Goal: Task Accomplishment & Management: Use online tool/utility

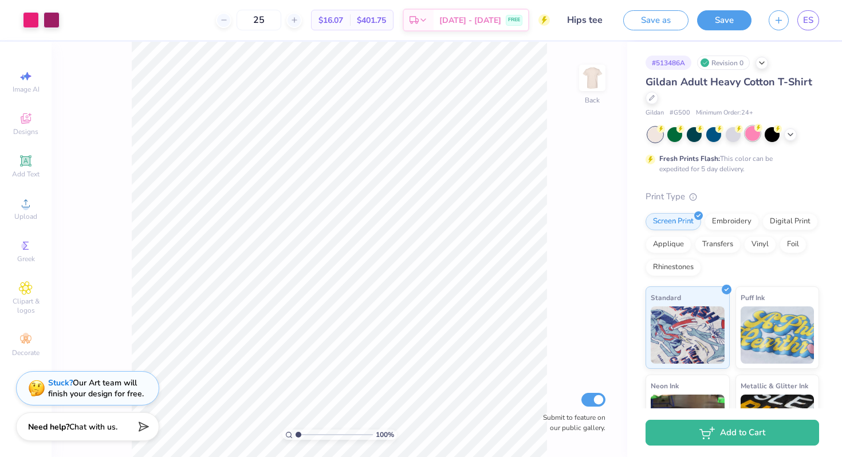
click at [749, 138] on div at bounding box center [752, 133] width 15 height 15
click at [732, 135] on div at bounding box center [733, 133] width 15 height 15
click at [792, 136] on icon at bounding box center [790, 133] width 9 height 9
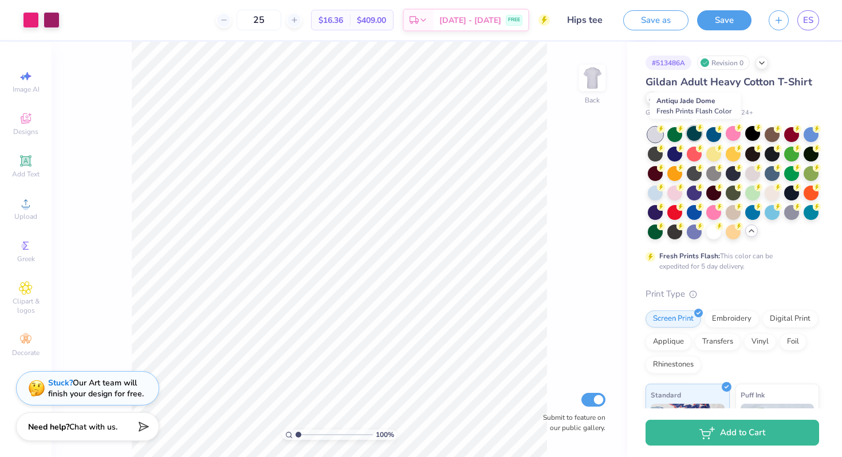
click at [692, 135] on div at bounding box center [694, 133] width 15 height 15
click at [760, 155] on div at bounding box center [752, 153] width 15 height 15
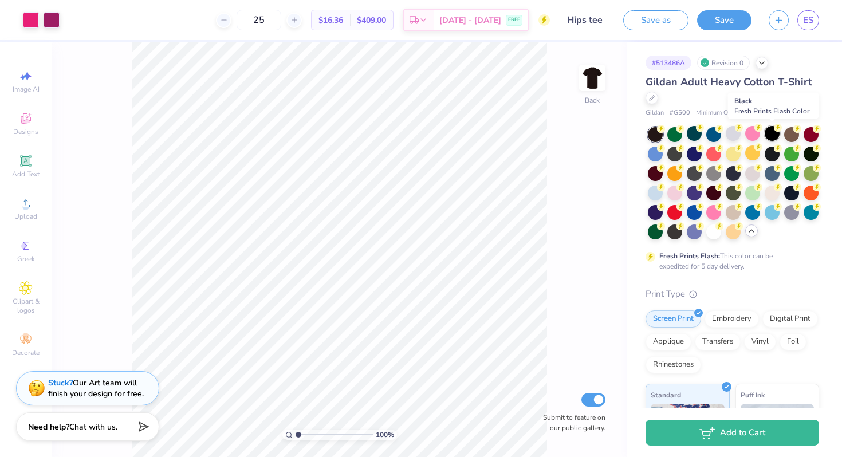
click at [770, 137] on div at bounding box center [772, 133] width 15 height 15
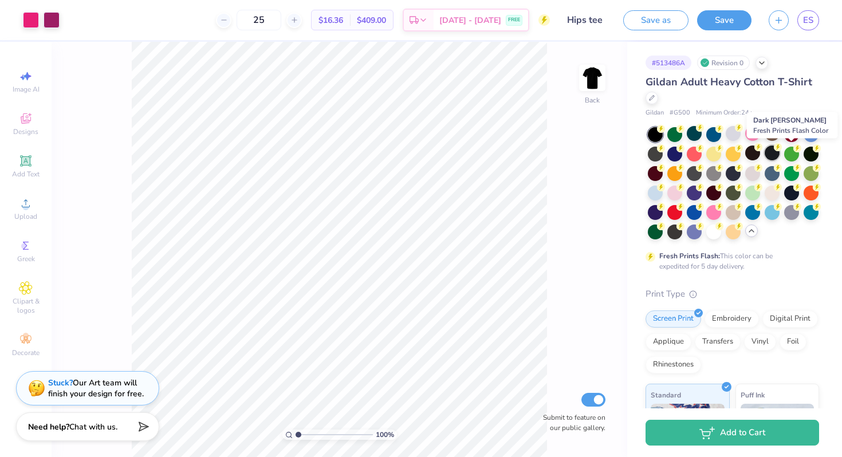
click at [780, 158] on div at bounding box center [772, 153] width 15 height 15
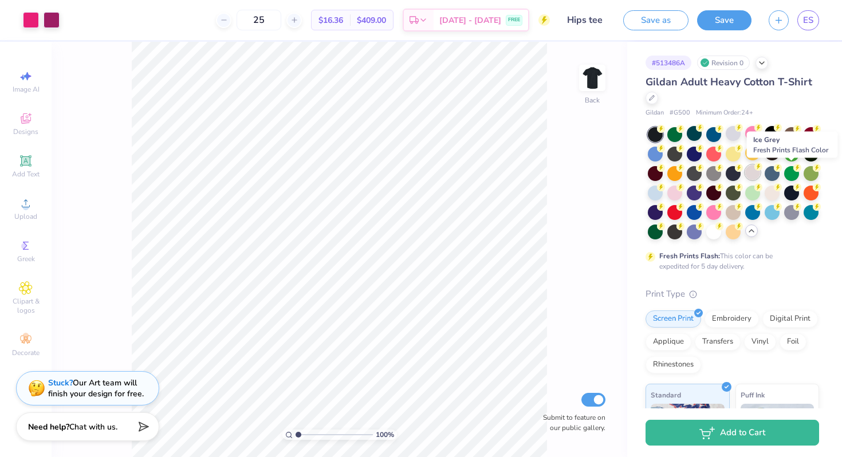
click at [760, 174] on div at bounding box center [752, 172] width 15 height 15
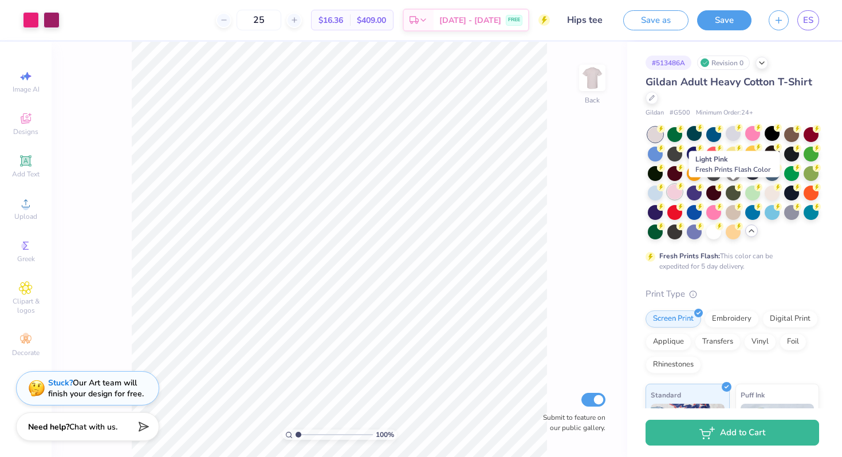
click at [682, 191] on div at bounding box center [674, 191] width 15 height 15
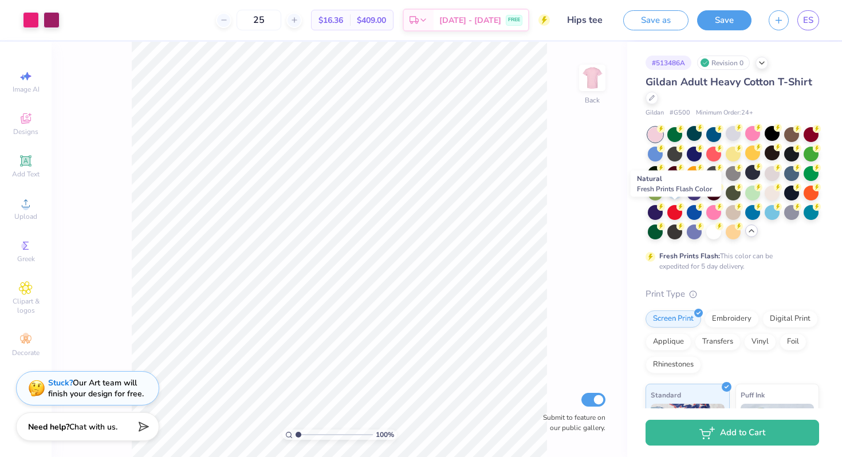
click at [765, 201] on div at bounding box center [772, 193] width 15 height 15
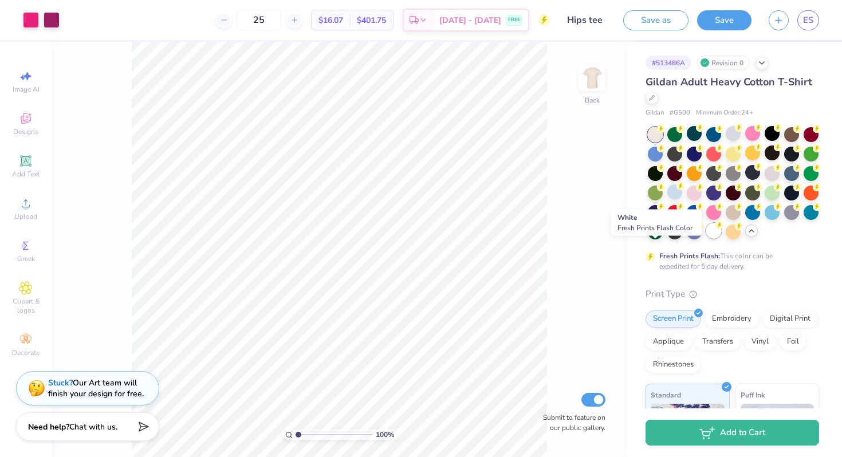
click at [706, 238] on div at bounding box center [713, 230] width 15 height 15
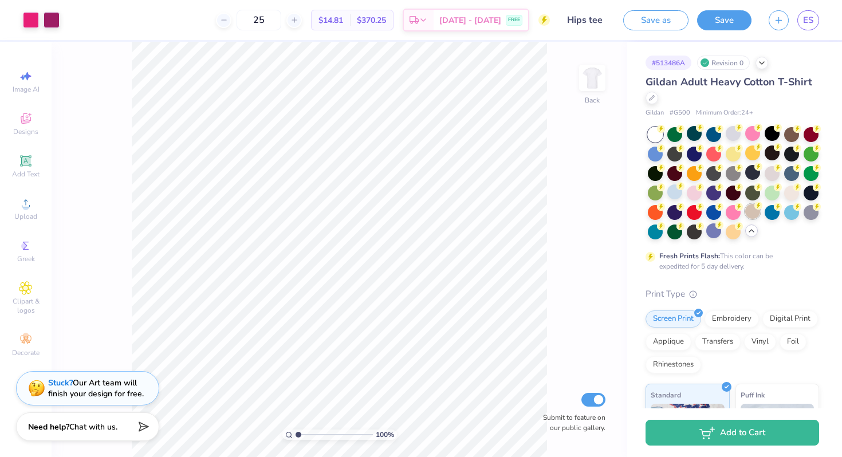
click at [745, 219] on div at bounding box center [752, 211] width 15 height 15
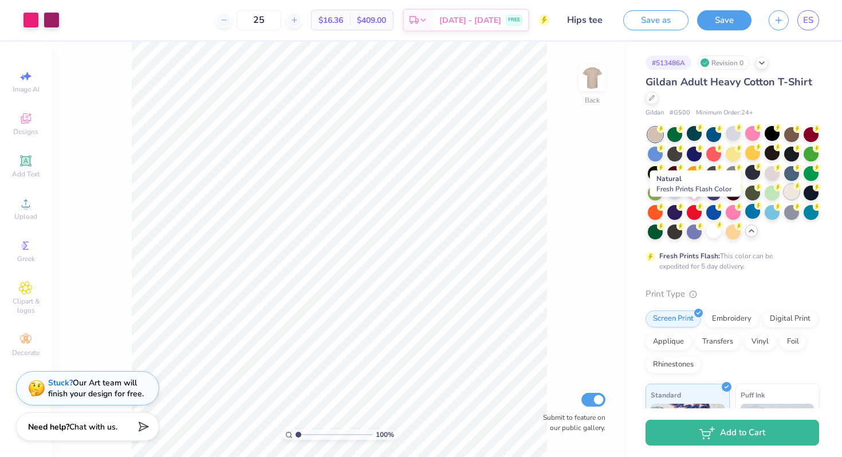
click at [784, 199] on div at bounding box center [791, 191] width 15 height 15
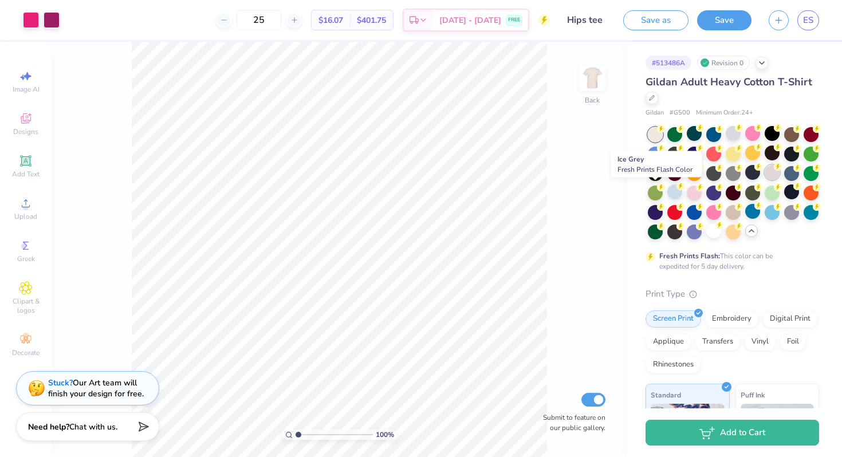
click at [765, 180] on div at bounding box center [772, 172] width 15 height 15
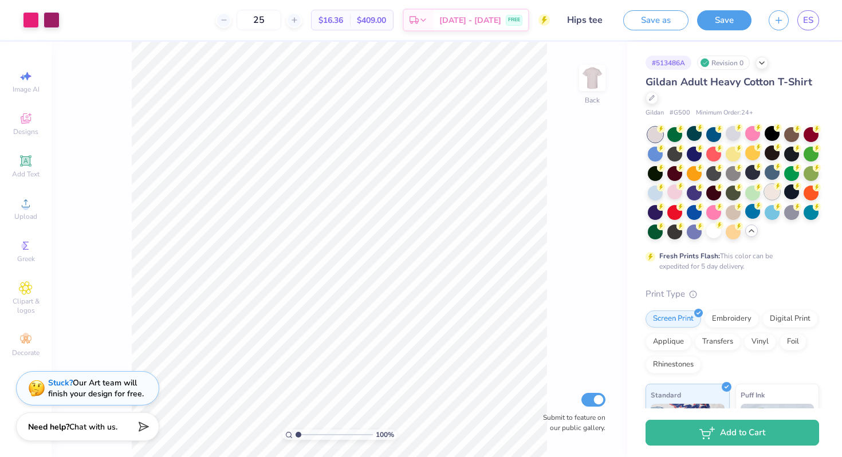
click at [765, 199] on div at bounding box center [772, 191] width 15 height 15
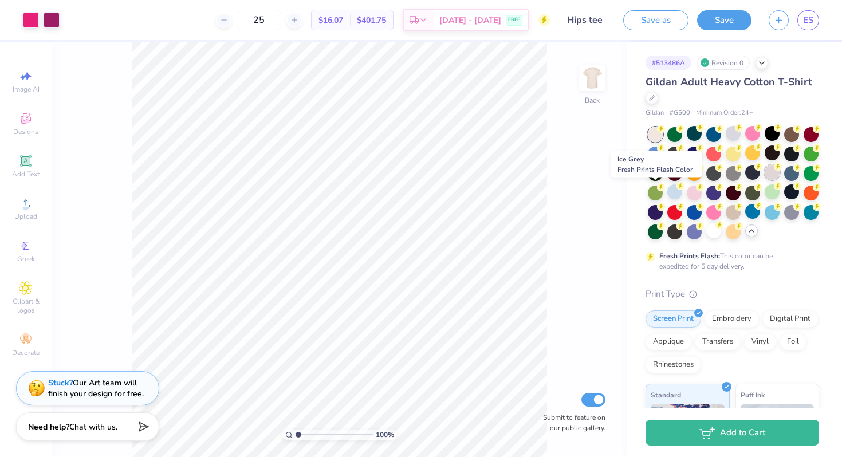
click at [765, 180] on div at bounding box center [772, 172] width 15 height 15
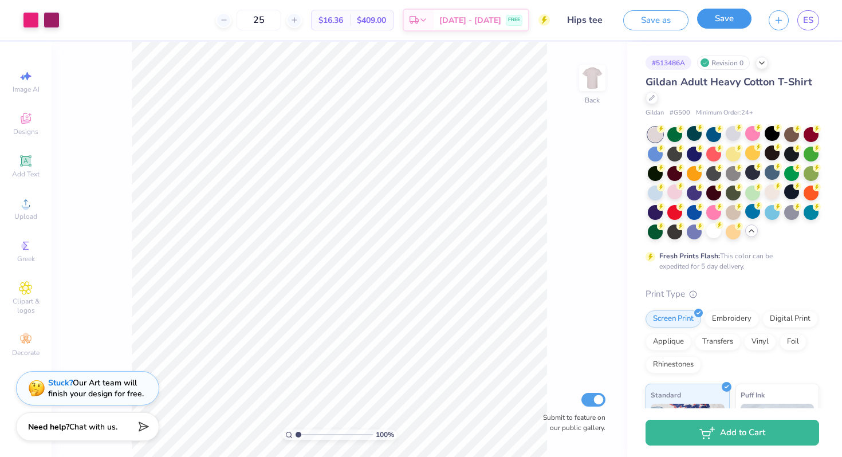
click at [729, 17] on button "Save" at bounding box center [724, 19] width 54 height 20
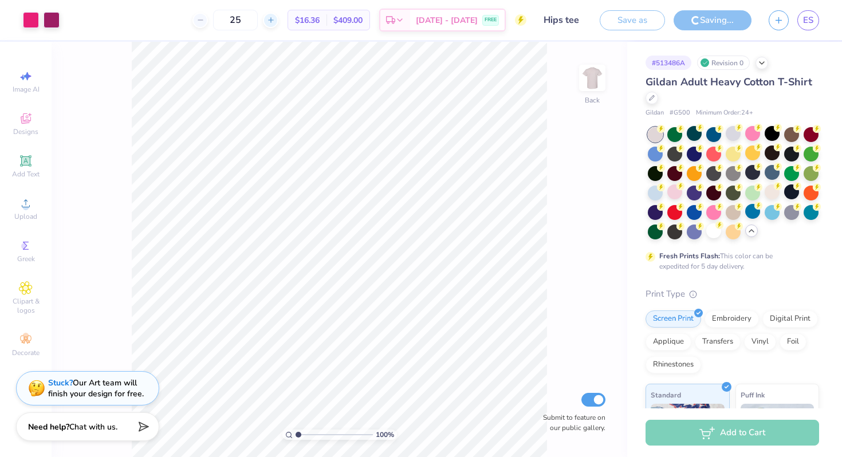
click at [278, 24] on div at bounding box center [270, 20] width 15 height 15
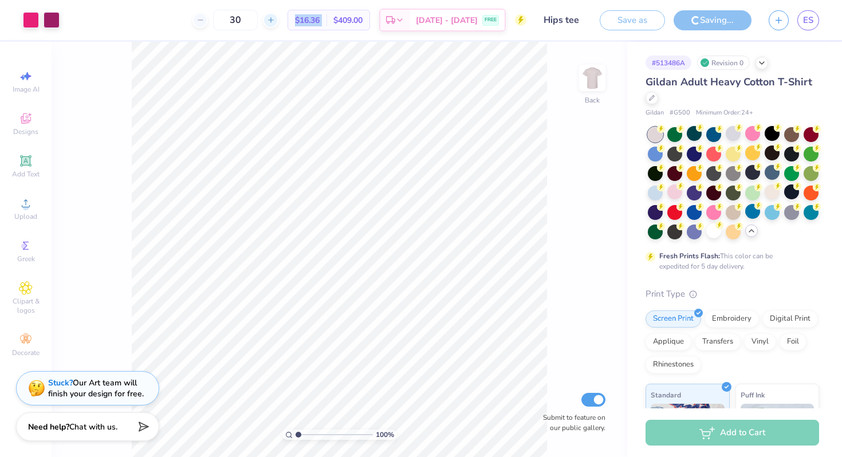
click at [278, 24] on div at bounding box center [270, 20] width 15 height 15
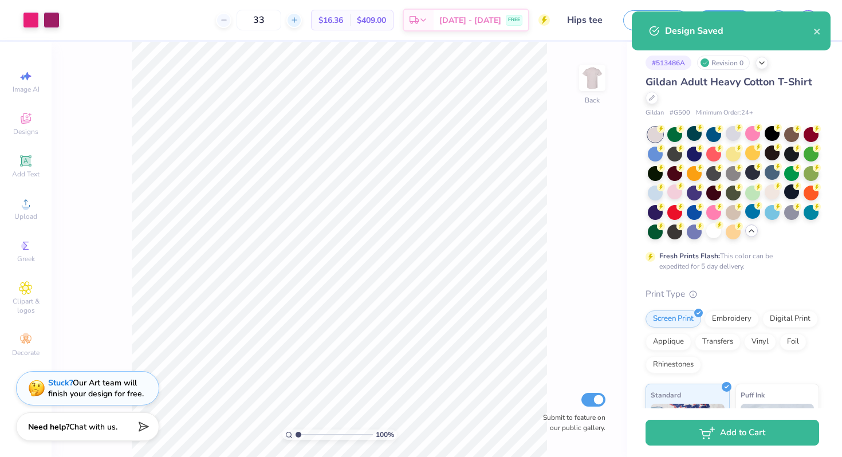
click at [281, 24] on input "33" at bounding box center [259, 20] width 45 height 21
click at [299, 20] on icon at bounding box center [294, 20] width 8 height 8
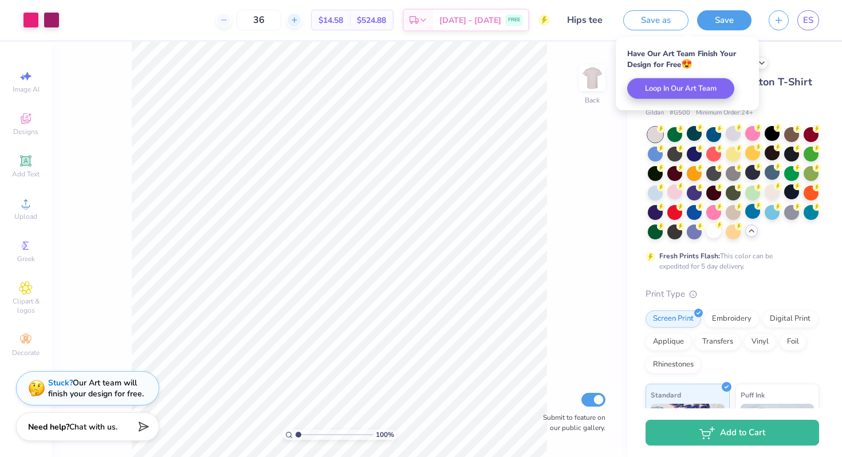
click at [299, 20] on icon at bounding box center [294, 20] width 8 height 8
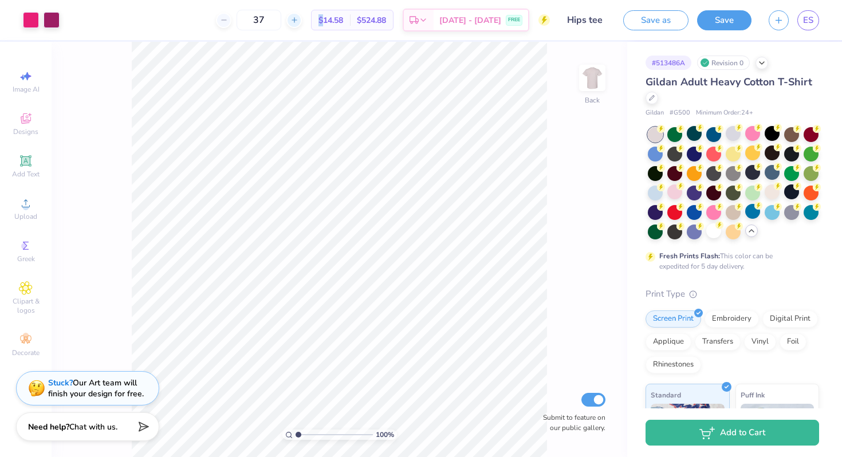
click at [299, 20] on icon at bounding box center [294, 20] width 8 height 8
click at [281, 20] on input "39" at bounding box center [259, 20] width 45 height 21
click at [326, 24] on div "39 Per Item Total Est. Delivery N/A FREE" at bounding box center [309, 20] width 482 height 40
click at [302, 20] on div at bounding box center [293, 20] width 15 height 15
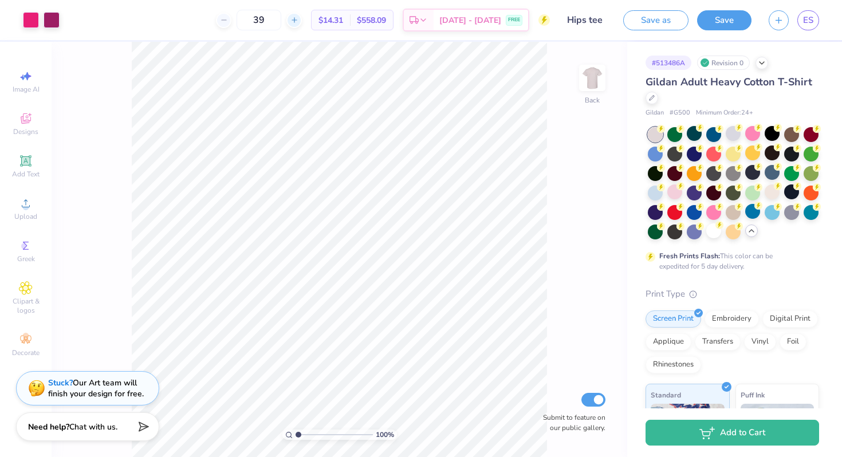
type input "40"
click at [808, 23] on span "ES" at bounding box center [808, 20] width 10 height 13
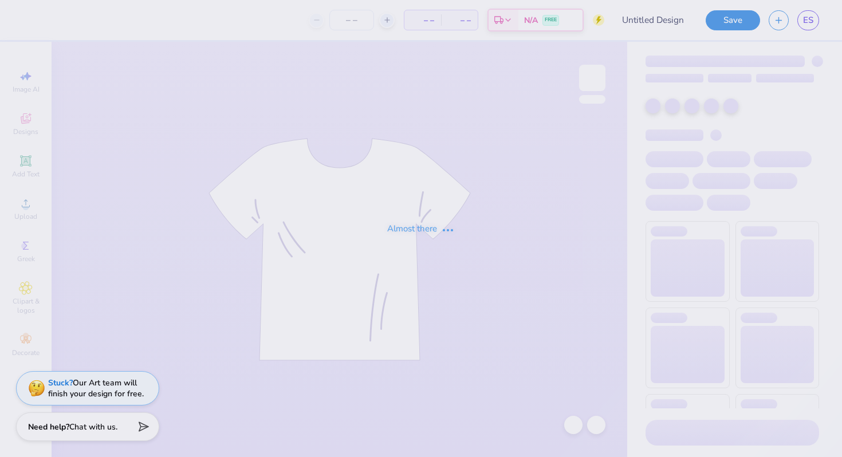
type input "Crewneck?"
type input "36"
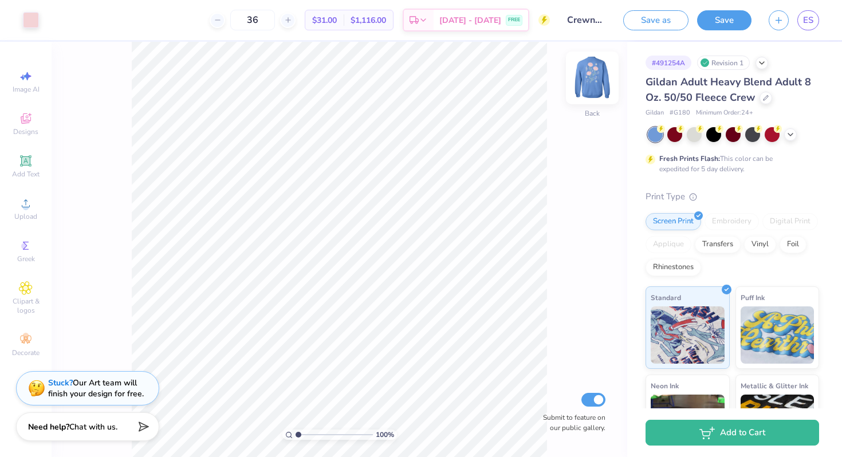
click at [595, 80] on img at bounding box center [593, 78] width 46 height 46
click at [595, 80] on img at bounding box center [592, 77] width 23 height 23
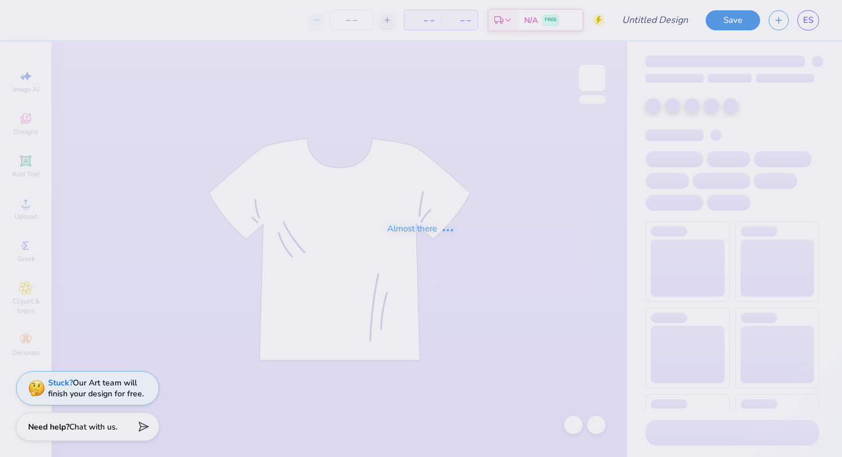
type input "Hips tee"
type input "24"
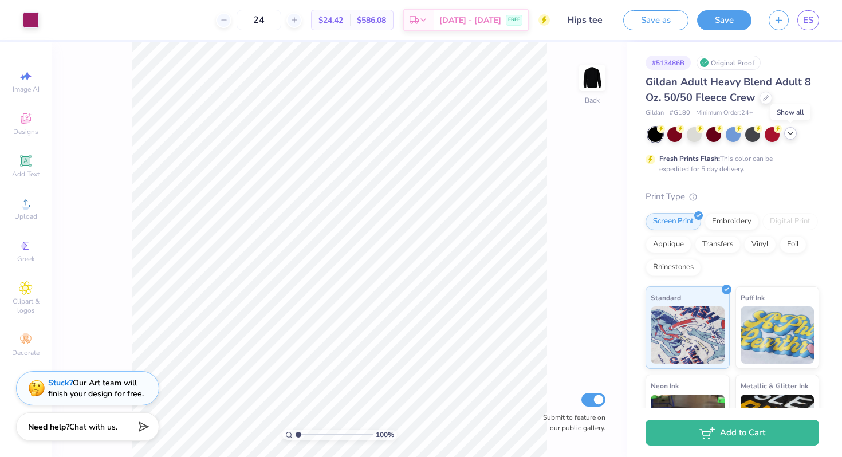
click at [788, 137] on icon at bounding box center [790, 133] width 9 height 9
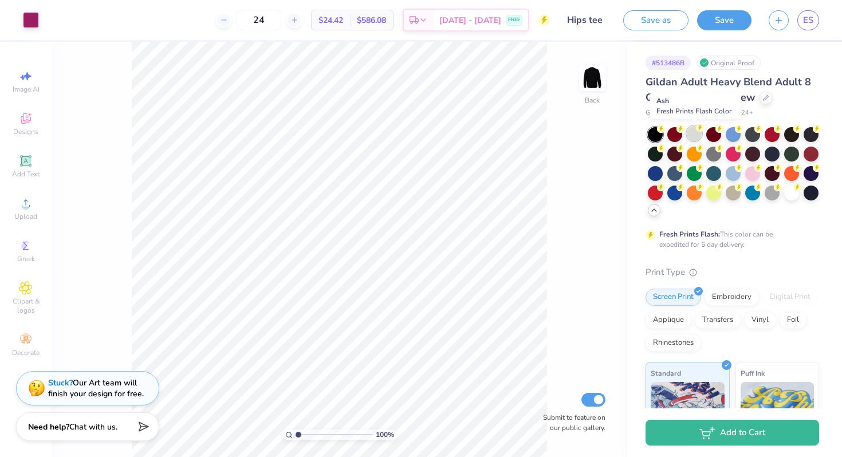
click at [696, 130] on icon at bounding box center [700, 128] width 8 height 8
click at [741, 188] on div at bounding box center [733, 191] width 15 height 15
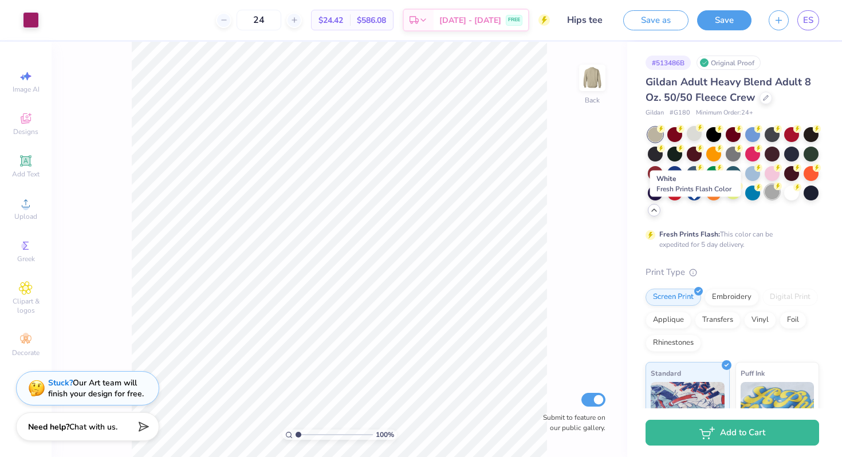
click at [765, 199] on div at bounding box center [772, 191] width 15 height 15
click at [784, 199] on div at bounding box center [791, 191] width 15 height 15
click at [804, 199] on div at bounding box center [811, 191] width 15 height 15
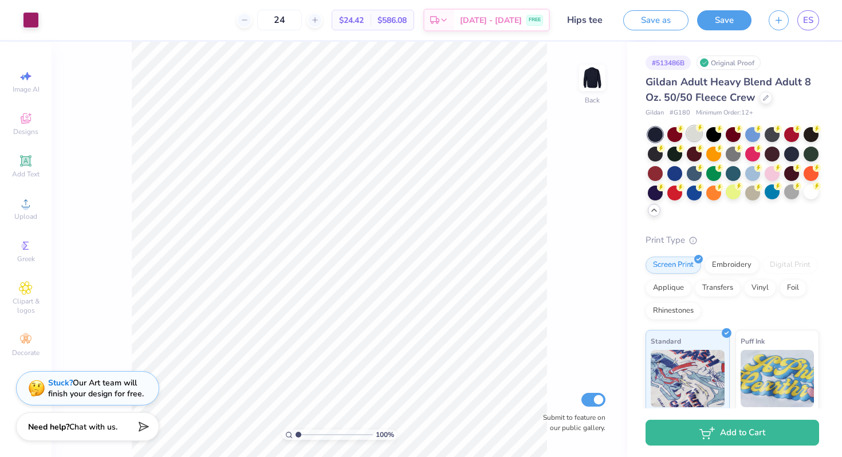
click at [698, 138] on div at bounding box center [694, 133] width 15 height 15
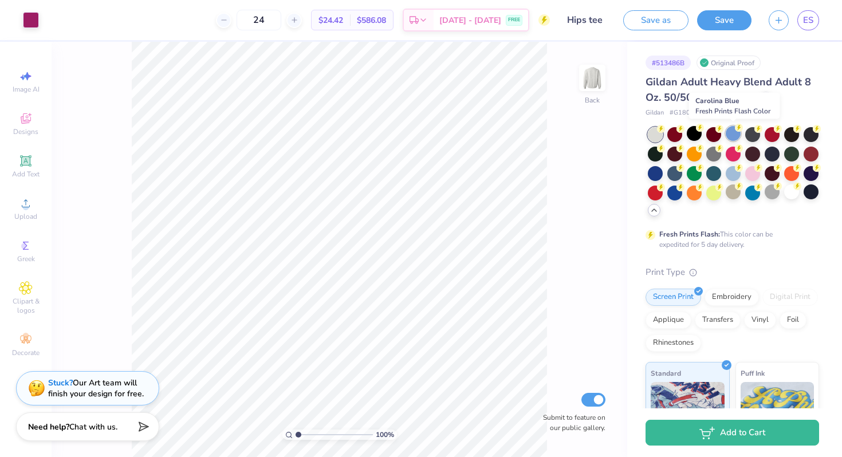
click at [734, 136] on div at bounding box center [733, 133] width 15 height 15
click at [760, 174] on div at bounding box center [752, 172] width 15 height 15
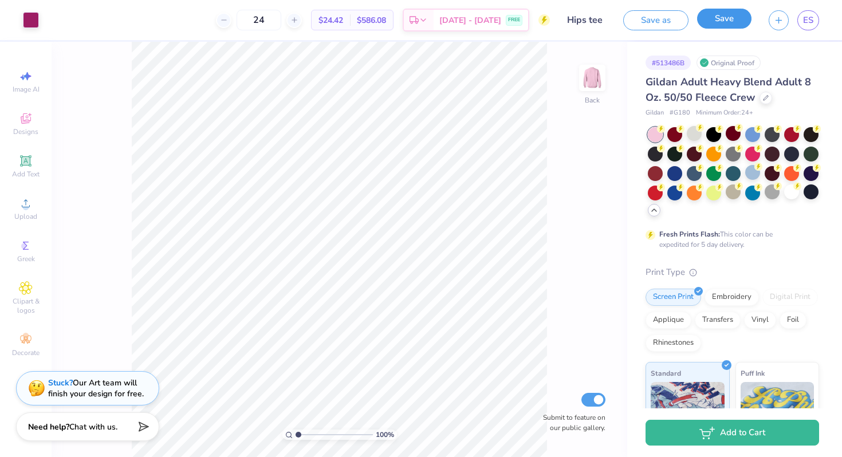
click at [738, 20] on button "Save" at bounding box center [724, 19] width 54 height 20
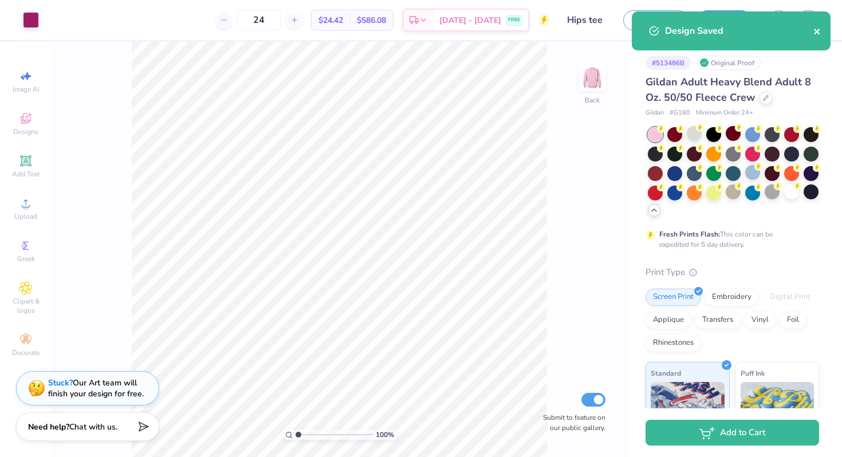
click at [815, 32] on icon "close" at bounding box center [818, 31] width 8 height 9
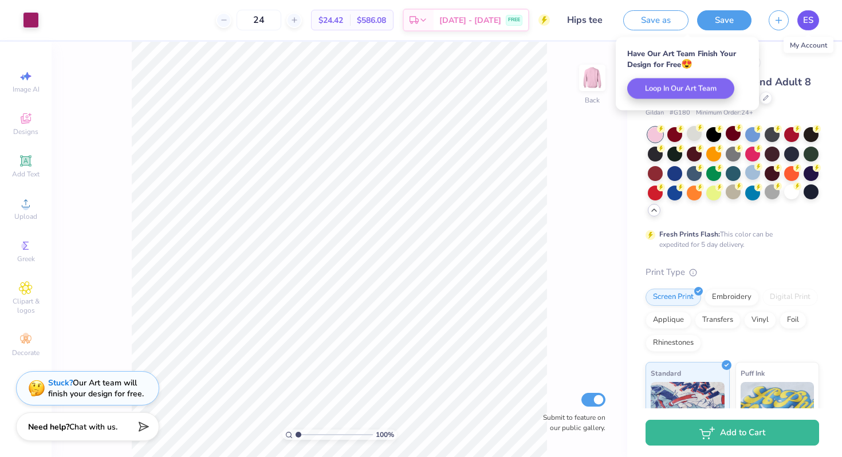
click at [809, 18] on span "ES" at bounding box center [808, 20] width 10 height 13
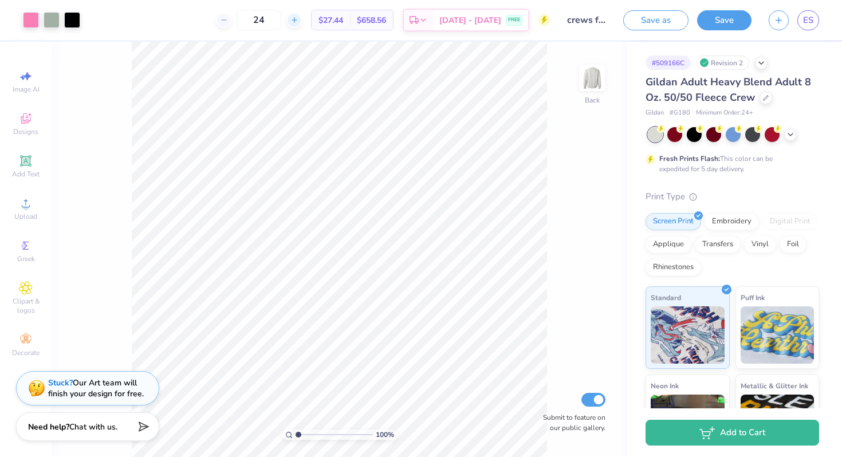
click at [302, 20] on div at bounding box center [293, 20] width 15 height 15
click at [299, 21] on icon at bounding box center [294, 20] width 8 height 8
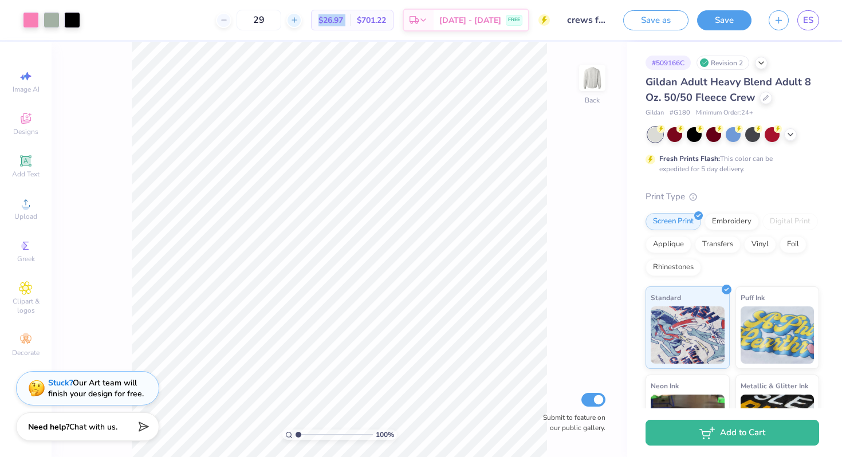
click at [299, 21] on icon at bounding box center [294, 20] width 8 height 8
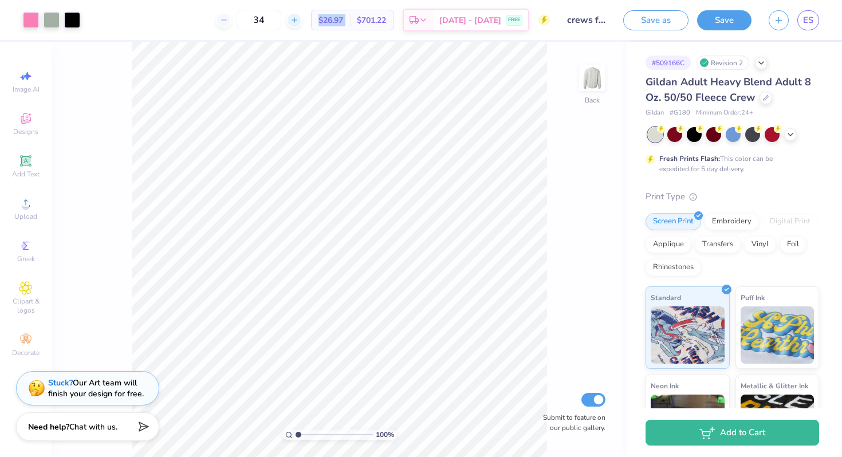
click at [299, 21] on icon at bounding box center [294, 20] width 8 height 8
click at [302, 21] on div "35" at bounding box center [259, 20] width 86 height 21
click at [302, 24] on div at bounding box center [293, 20] width 15 height 15
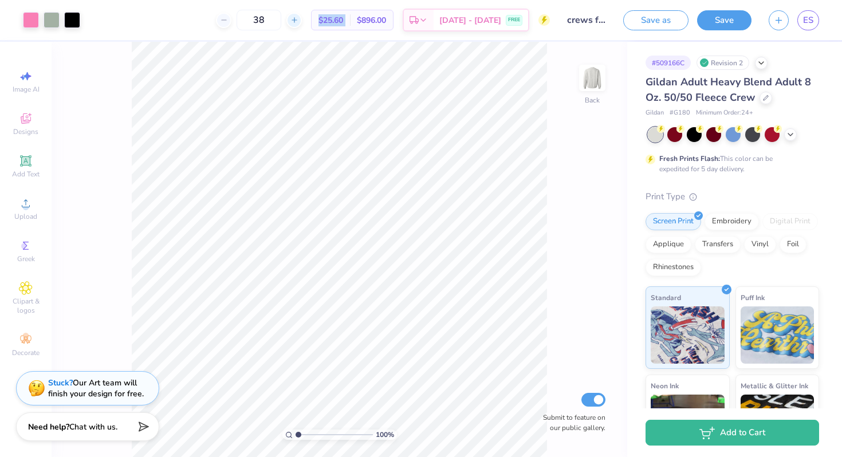
click at [302, 24] on div at bounding box center [293, 20] width 15 height 15
type input "40"
click at [800, 26] on link "ES" at bounding box center [809, 20] width 22 height 20
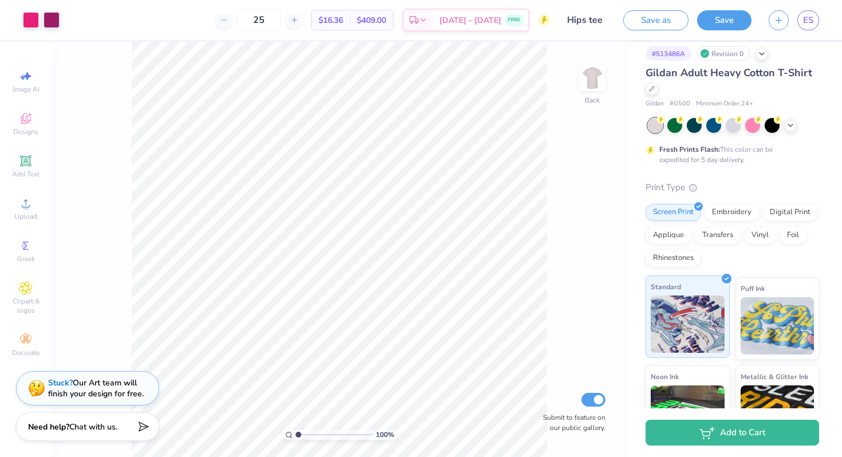
scroll to position [11, 0]
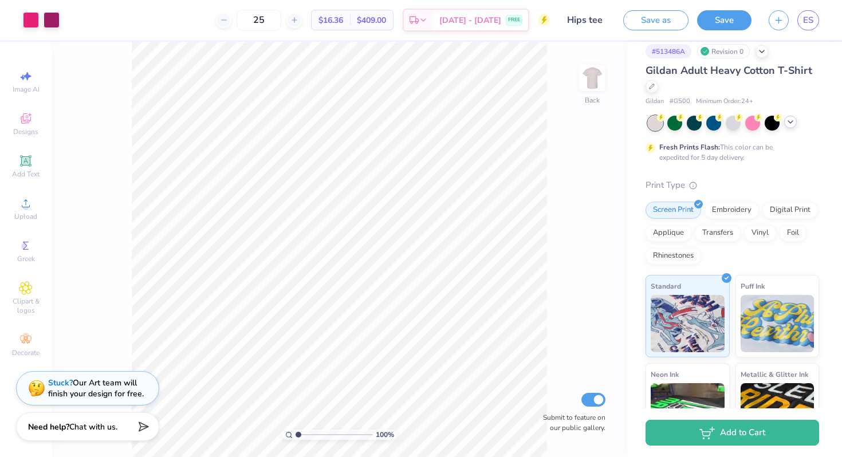
click at [791, 126] on div at bounding box center [790, 122] width 13 height 13
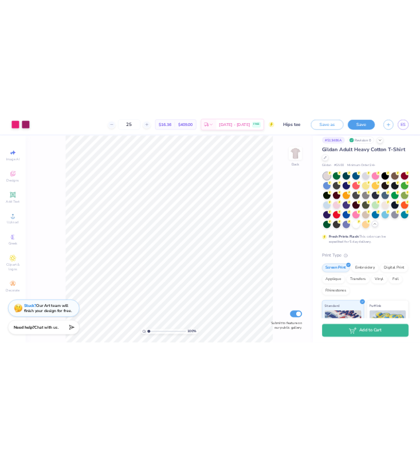
scroll to position [29, 0]
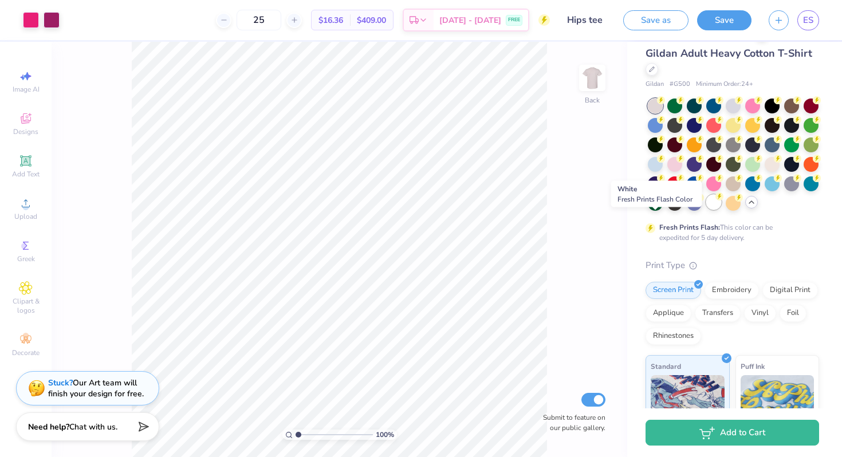
click at [706, 210] on div at bounding box center [713, 202] width 15 height 15
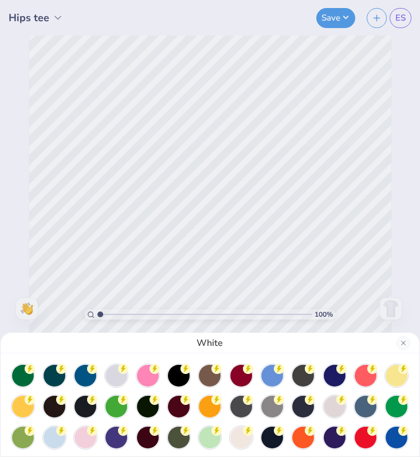
click at [305, 155] on div "White" at bounding box center [210, 228] width 420 height 457
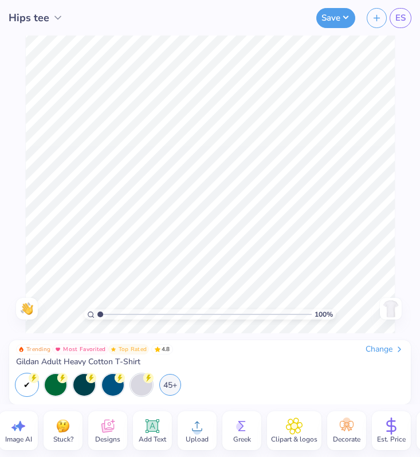
scroll to position [0, 0]
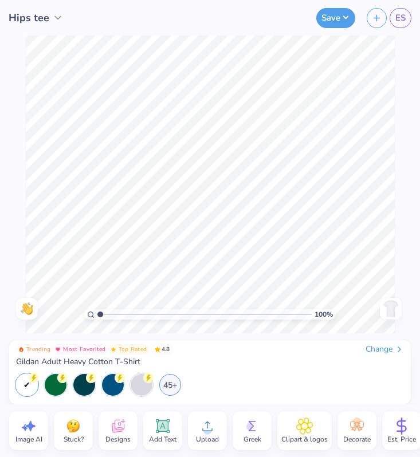
click at [170, 427] on icon at bounding box center [162, 426] width 17 height 17
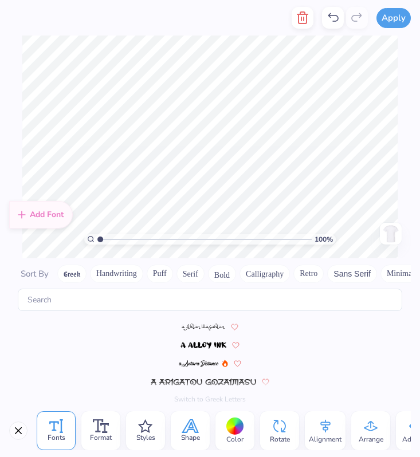
scroll to position [4961, 0]
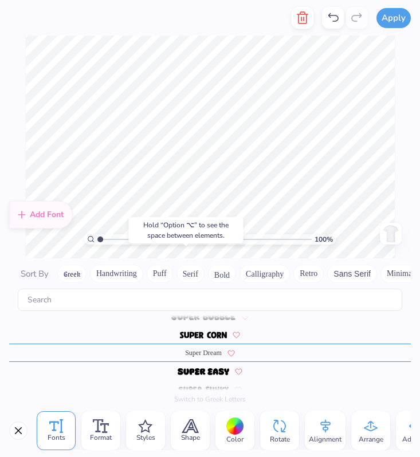
click at [237, 421] on div at bounding box center [235, 427] width 18 height 18
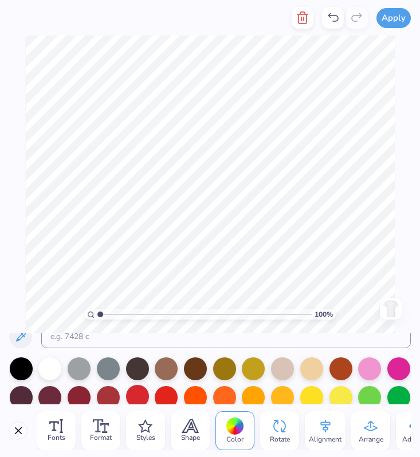
scroll to position [0, 0]
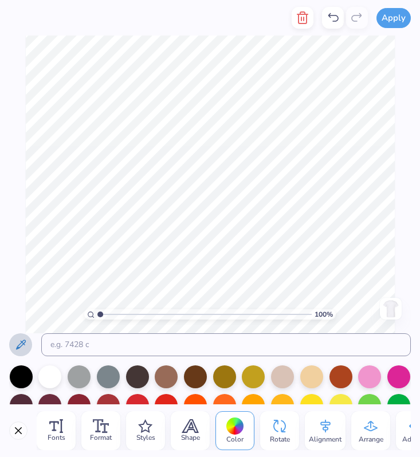
click at [18, 348] on icon at bounding box center [21, 345] width 10 height 10
type textarea "T"
type textarea "SUNY GENESEO"
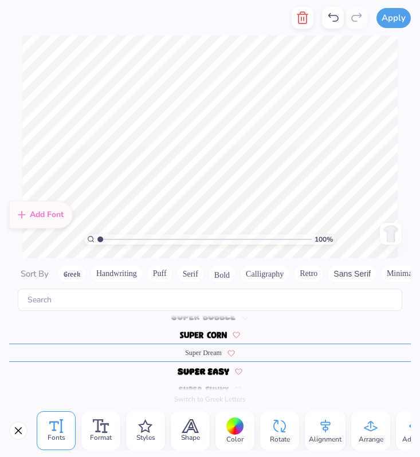
scroll to position [4961, 0]
drag, startPoint x: 26, startPoint y: 340, endPoint x: 298, endPoint y: 260, distance: 283.9
click at [298, 260] on div "Sort By Greek Handwriting Puff Serif Bold Calligraphy Retro Sans Serif Minimal …" at bounding box center [210, 274] width 402 height 30
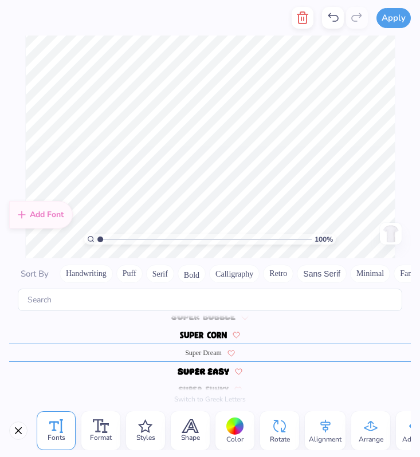
scroll to position [0, 38]
click at [185, 276] on button "Bold" at bounding box center [184, 274] width 28 height 18
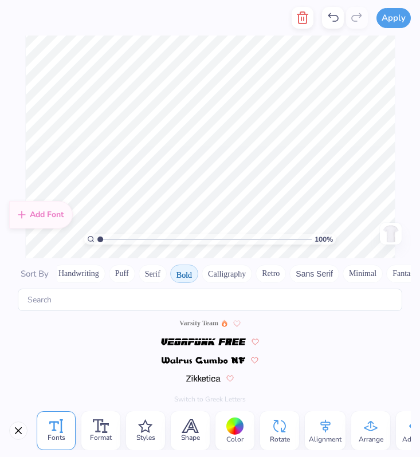
scroll to position [1110, 0]
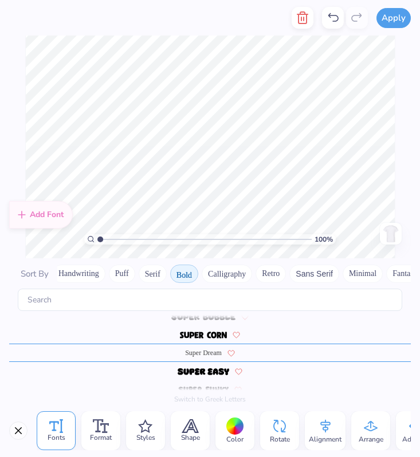
click at [317, 276] on button "Sans Serif" at bounding box center [314, 274] width 50 height 18
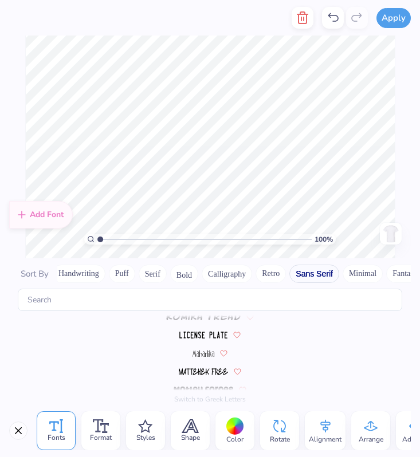
click at [321, 276] on button "Sans Serif" at bounding box center [314, 274] width 50 height 18
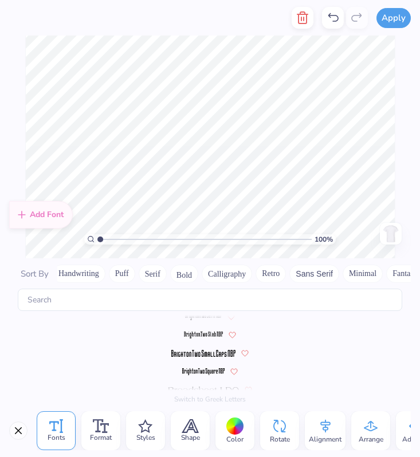
click at [321, 276] on button "Sans Serif" at bounding box center [314, 274] width 50 height 18
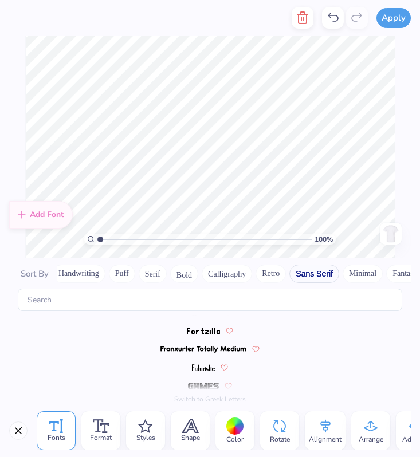
scroll to position [157, 0]
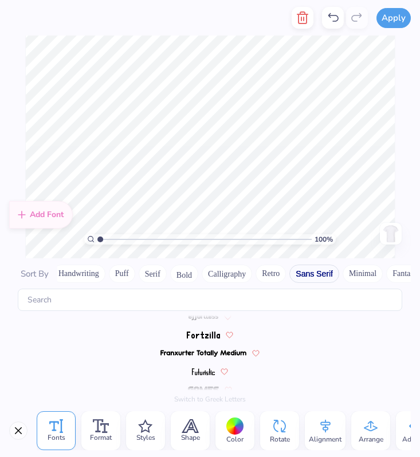
click at [155, 277] on button "Serif" at bounding box center [153, 274] width 28 height 18
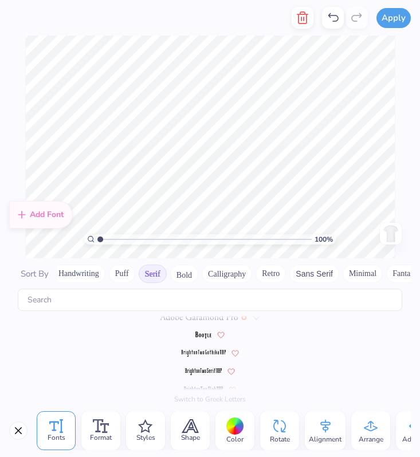
scroll to position [0, 0]
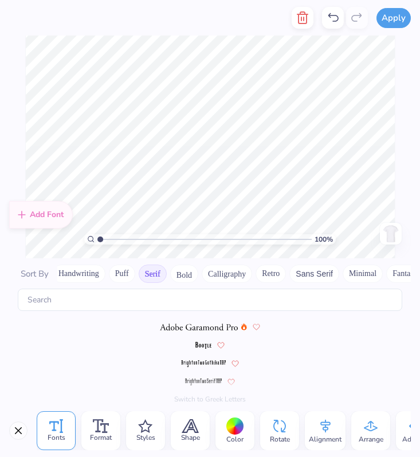
click at [205, 329] on img at bounding box center [199, 327] width 78 height 7
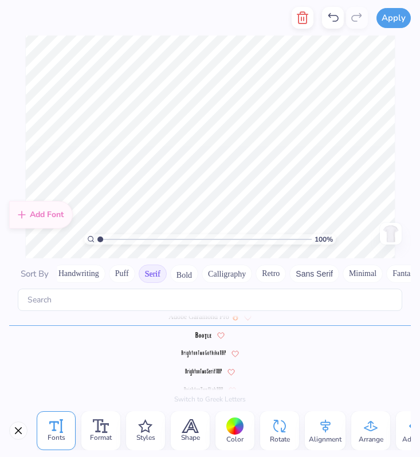
scroll to position [10, 0]
click at [205, 336] on img at bounding box center [203, 335] width 17 height 7
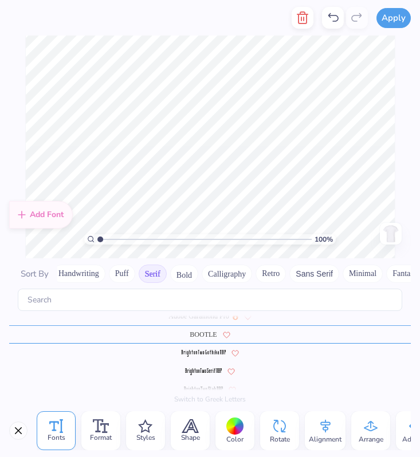
scroll to position [0, 0]
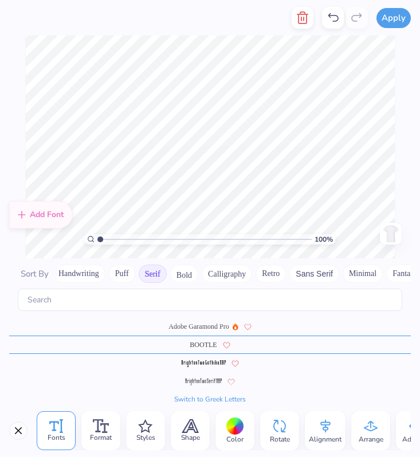
click at [207, 365] on img at bounding box center [203, 363] width 44 height 7
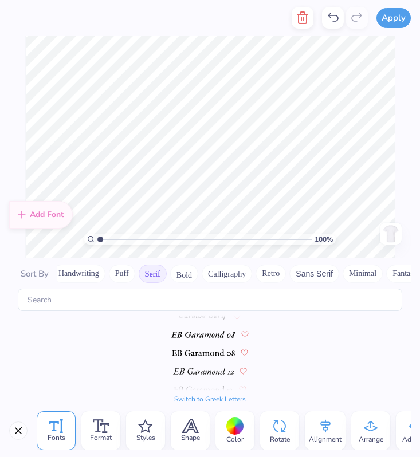
scroll to position [597, 0]
click at [208, 356] on img at bounding box center [203, 353] width 63 height 7
click at [210, 337] on img at bounding box center [204, 335] width 36 height 7
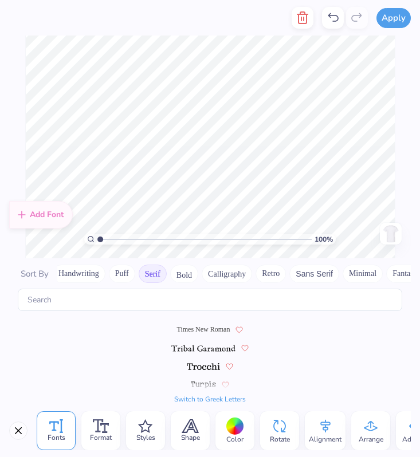
scroll to position [1297, 0]
click at [212, 352] on img at bounding box center [204, 353] width 34 height 7
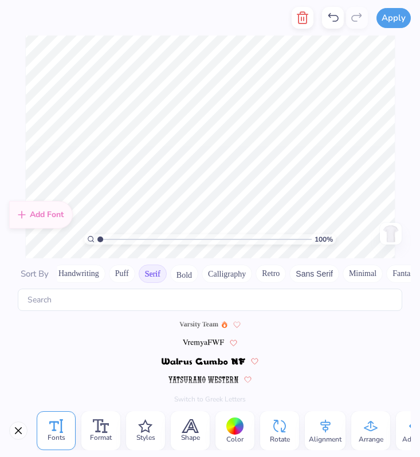
scroll to position [1378, 0]
type textarea "SUNY GENEEO"
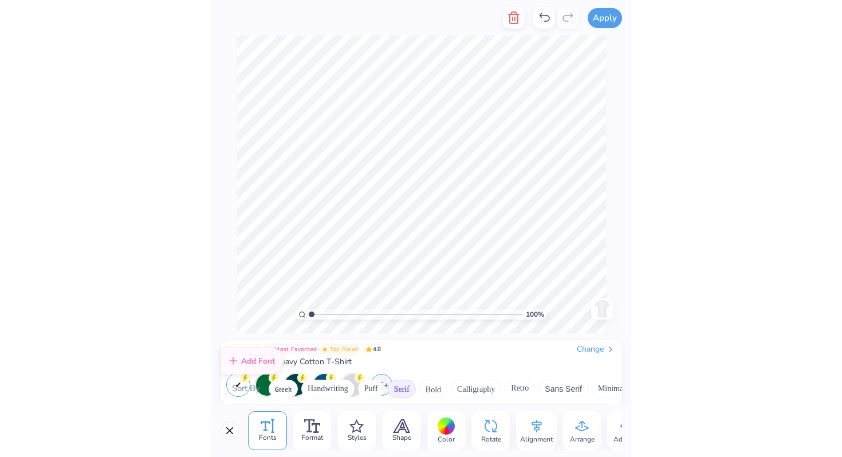
scroll to position [1345, 0]
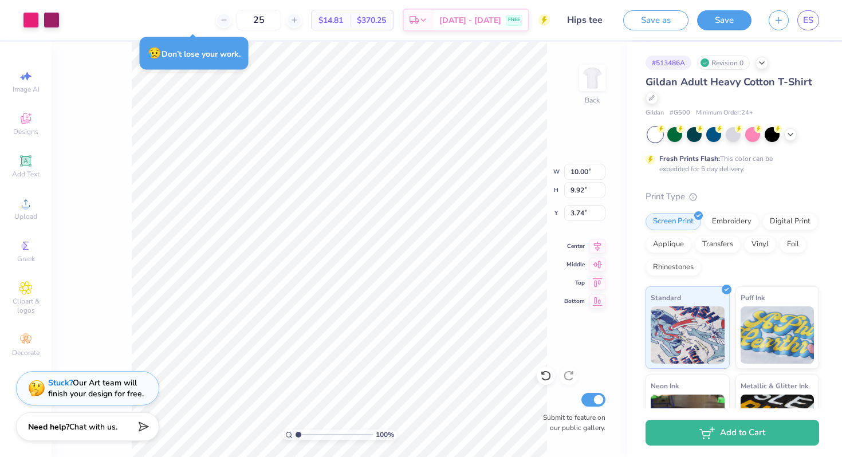
type input "3.75"
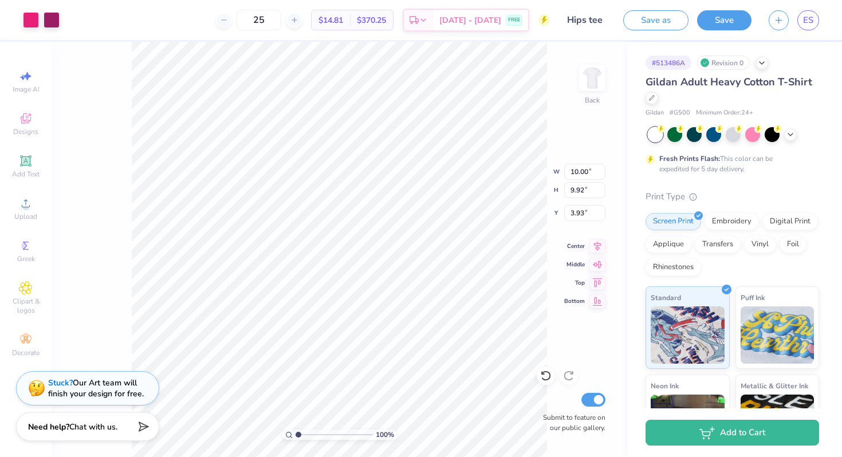
type input "3.92"
type input "0.61"
type input "0.66"
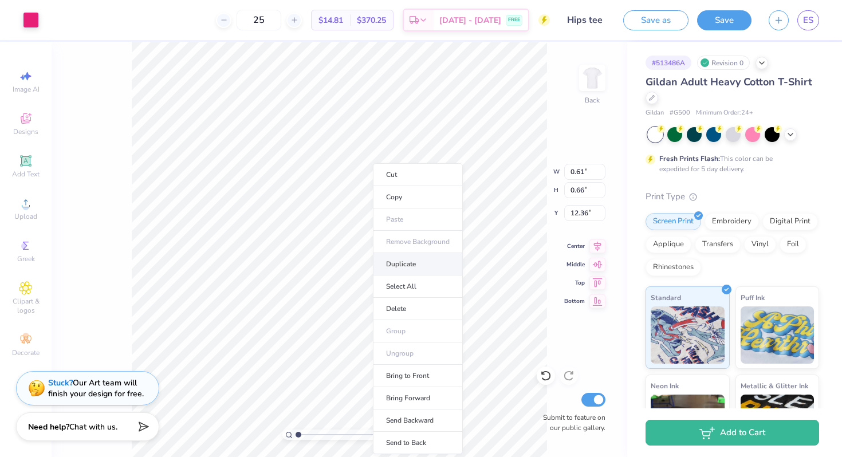
click at [384, 259] on li "Duplicate" at bounding box center [418, 264] width 90 height 22
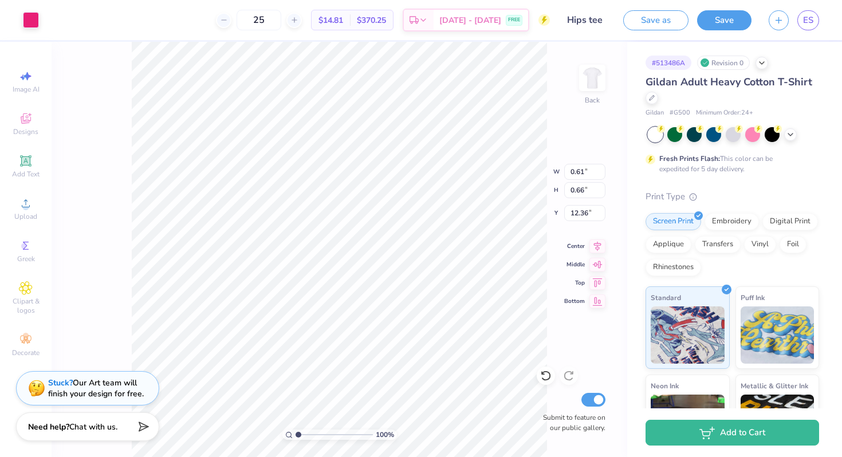
type input "13.36"
type input "1.16"
type input "1.26"
type input "16.07"
click at [34, 208] on div "Upload" at bounding box center [26, 209] width 40 height 34
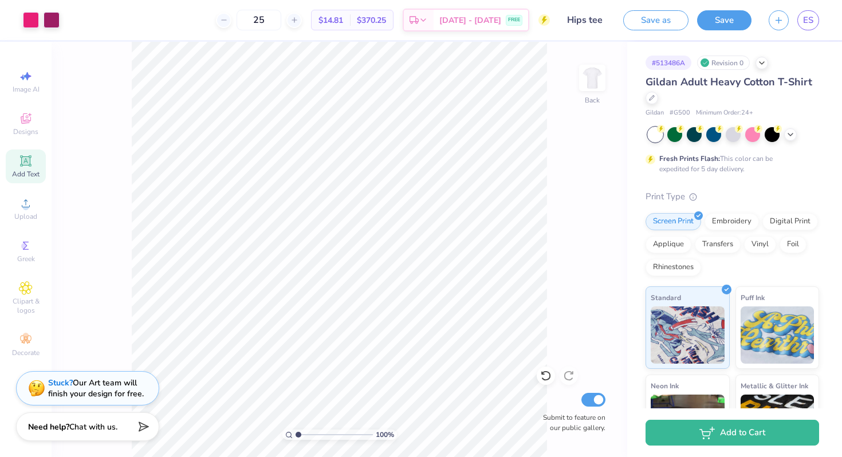
click at [37, 172] on span "Add Text" at bounding box center [26, 174] width 28 height 9
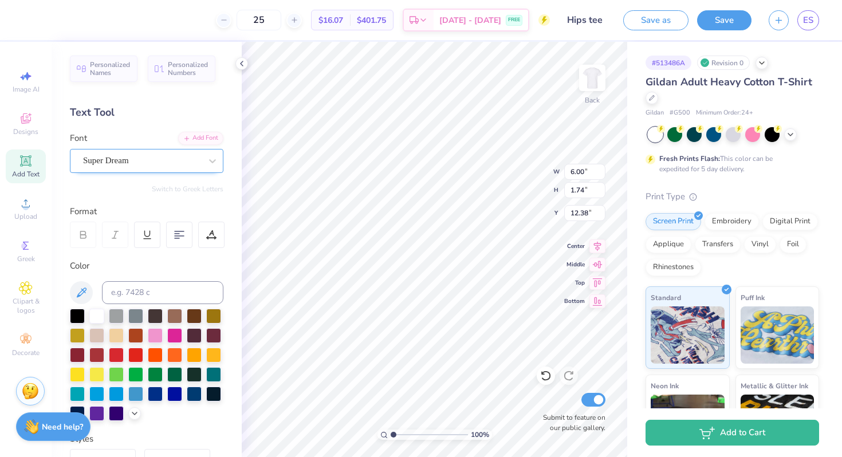
click at [185, 159] on div "Super Dream" at bounding box center [142, 161] width 120 height 18
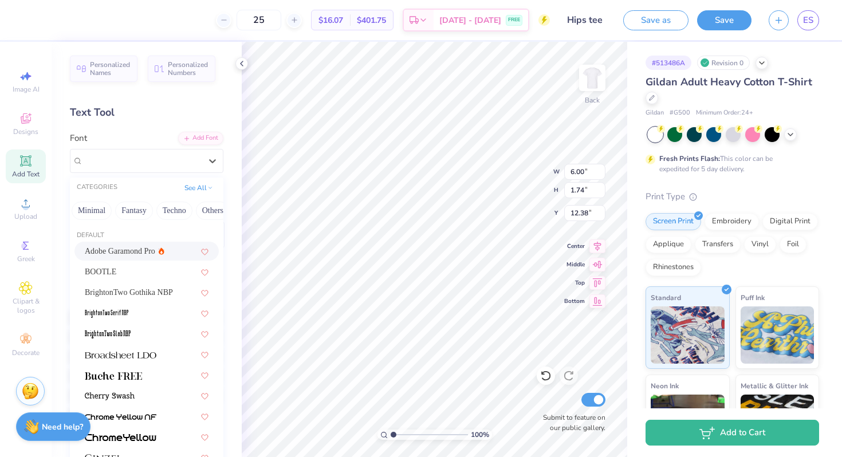
scroll to position [0, 332]
click at [95, 213] on button "Minimal" at bounding box center [88, 211] width 40 height 18
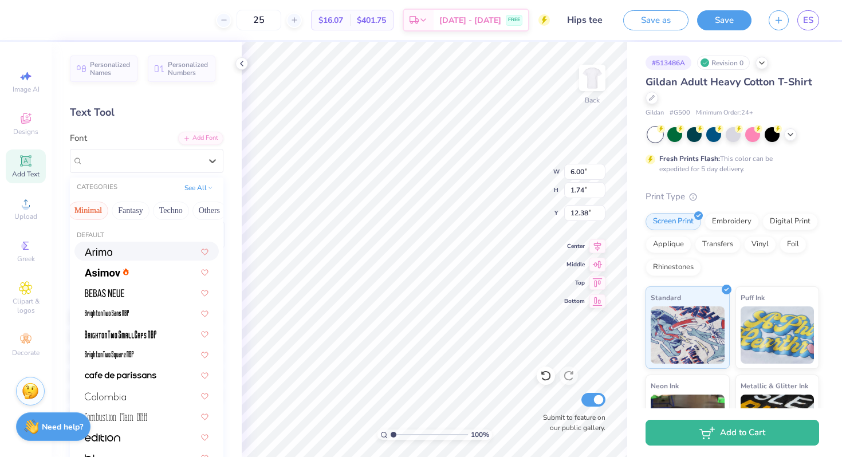
click at [123, 249] on div at bounding box center [147, 251] width 124 height 12
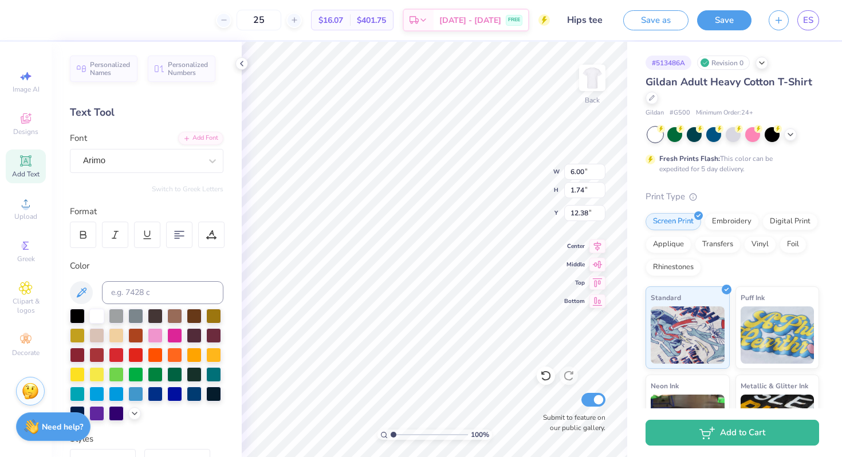
type input "6.23"
type input "1.71"
type input "12.40"
type textarea "T"
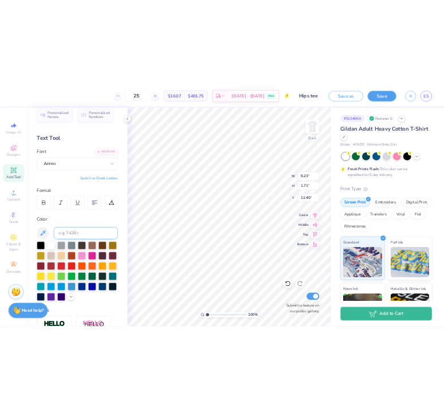
scroll to position [17, 0]
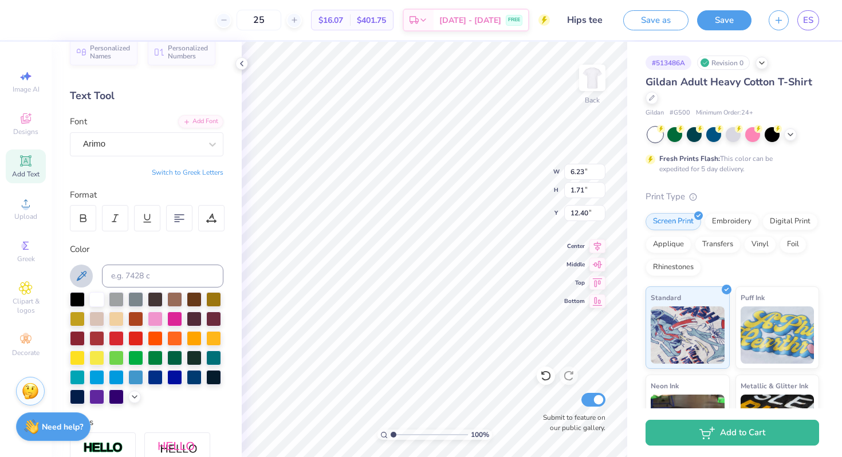
type textarea "SUNY GENESEO"
click at [80, 270] on icon at bounding box center [81, 276] width 14 height 14
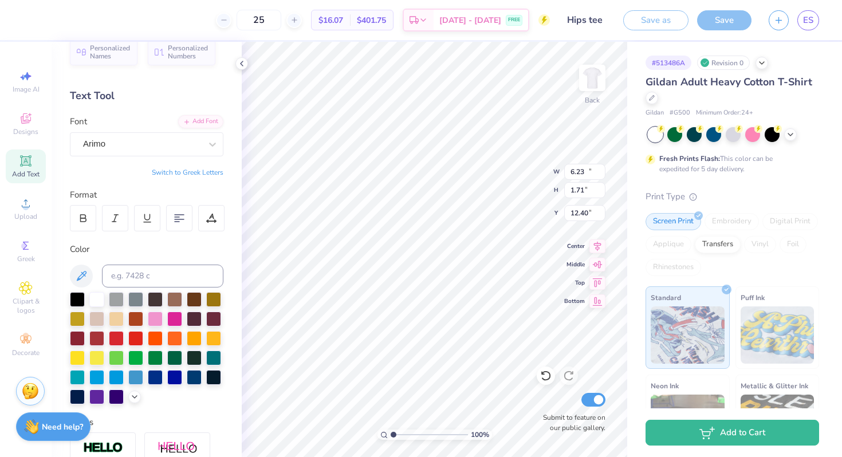
type input "15.02"
type input "1.35"
type input "12.58"
type input "16.57"
click at [84, 272] on icon at bounding box center [81, 276] width 14 height 14
